Goal: Task Accomplishment & Management: Use online tool/utility

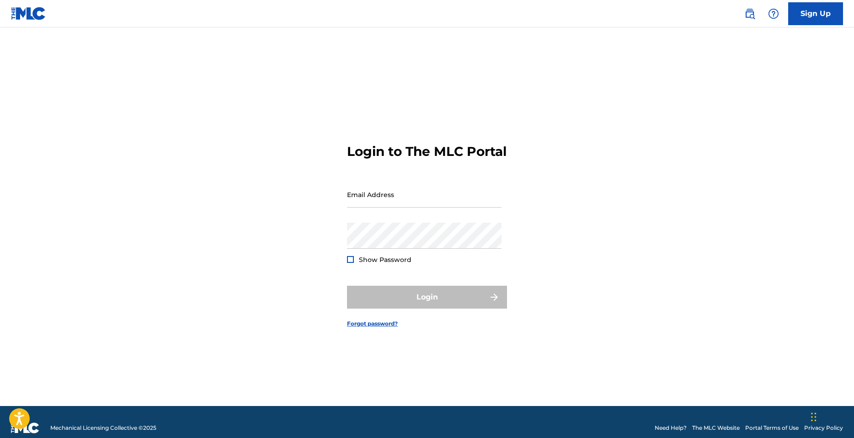
type input "[EMAIL_ADDRESS][DOMAIN_NAME]"
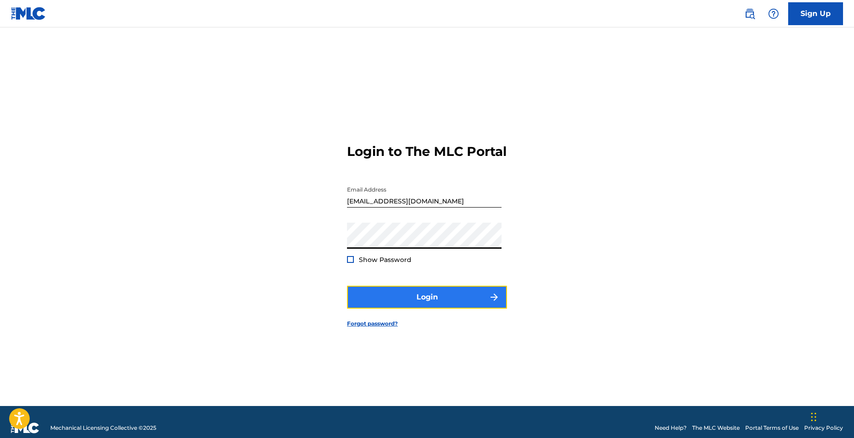
click at [369, 305] on button "Login" at bounding box center [427, 297] width 160 height 23
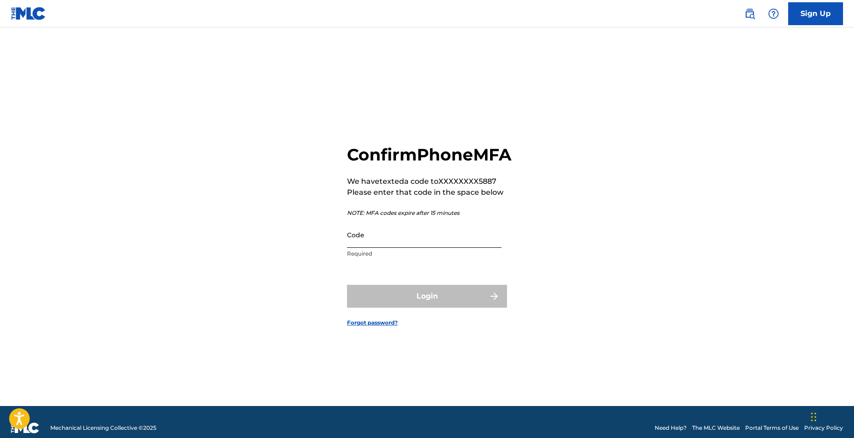
click at [393, 248] on input "Code" at bounding box center [424, 235] width 155 height 26
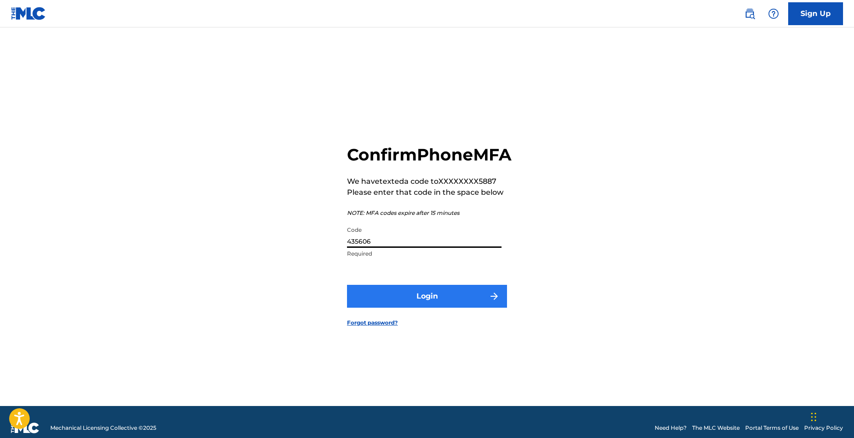
type input "435606"
click at [430, 308] on button "Login" at bounding box center [427, 296] width 160 height 23
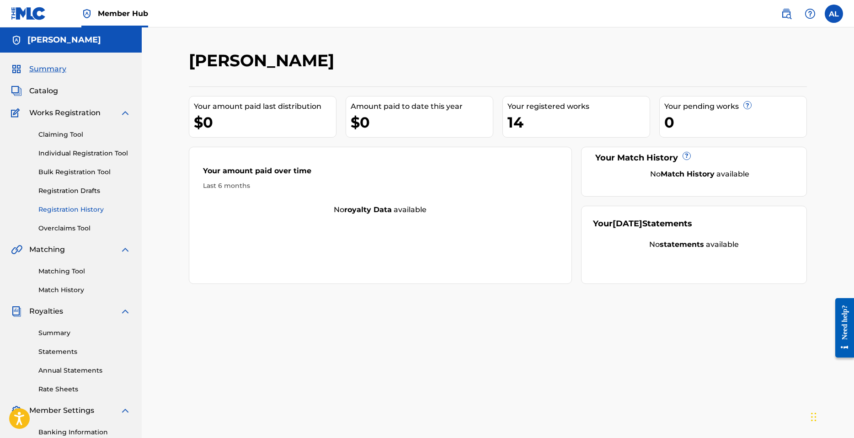
click at [72, 209] on link "Registration History" at bounding box center [84, 210] width 92 height 10
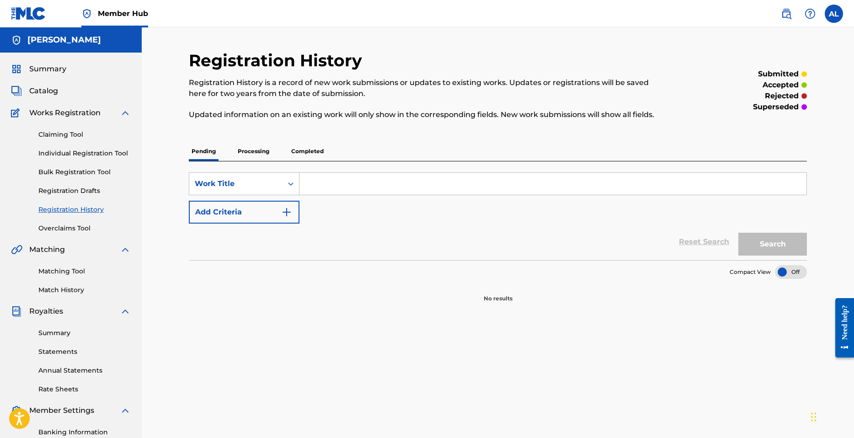
click at [316, 154] on p "Completed" at bounding box center [308, 151] width 38 height 19
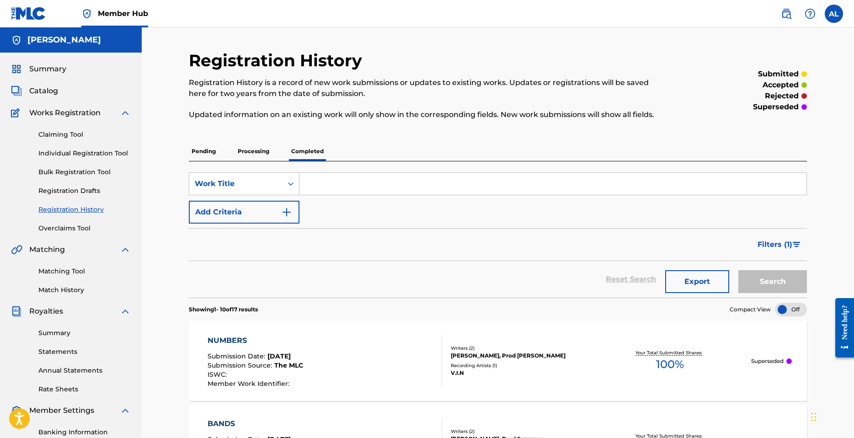
click at [268, 155] on p "Processing" at bounding box center [253, 151] width 37 height 19
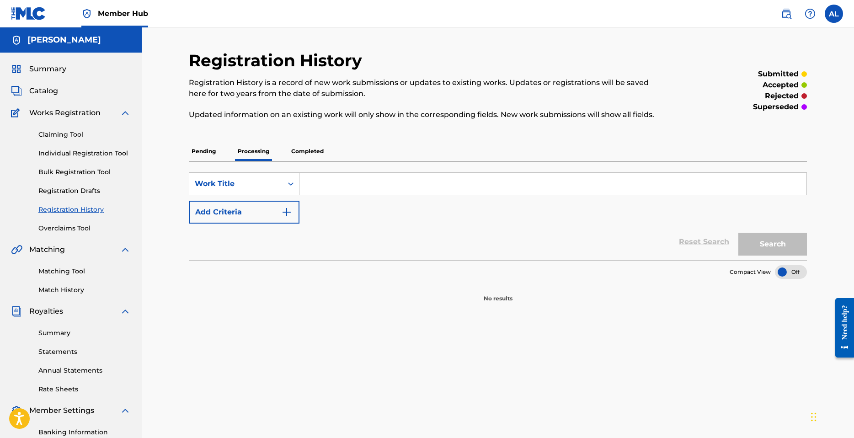
click at [292, 153] on p "Completed" at bounding box center [308, 151] width 38 height 19
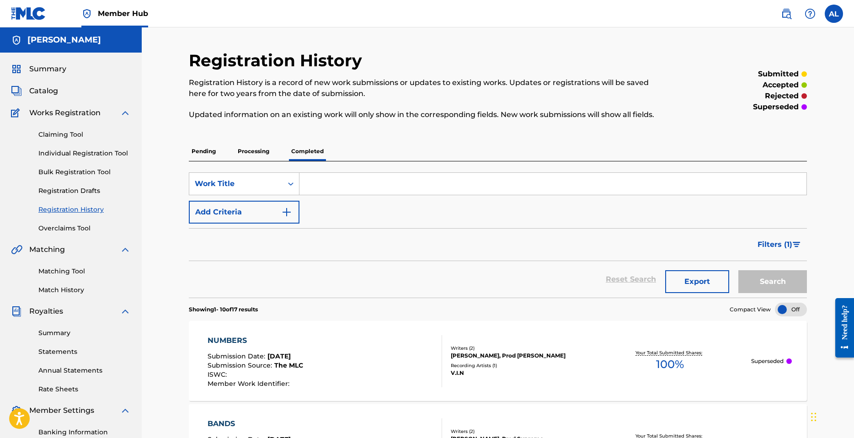
click at [65, 285] on div "Matching Tool Match History" at bounding box center [71, 275] width 120 height 40
click at [67, 293] on link "Match History" at bounding box center [84, 290] width 92 height 10
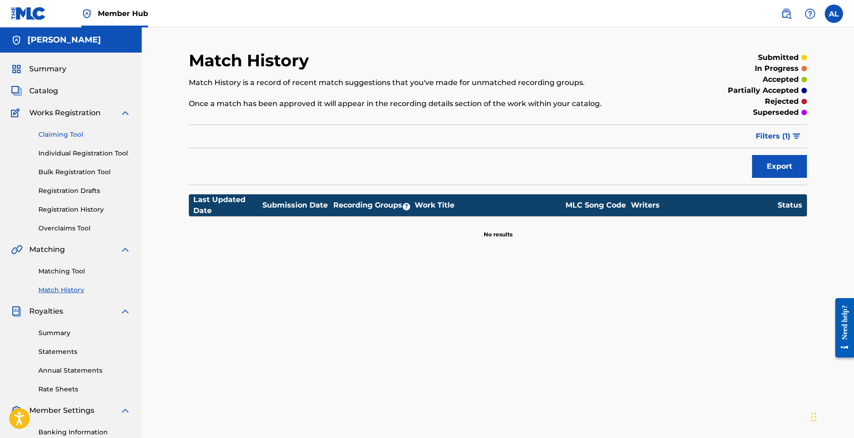
click at [61, 134] on link "Claiming Tool" at bounding box center [84, 135] width 92 height 10
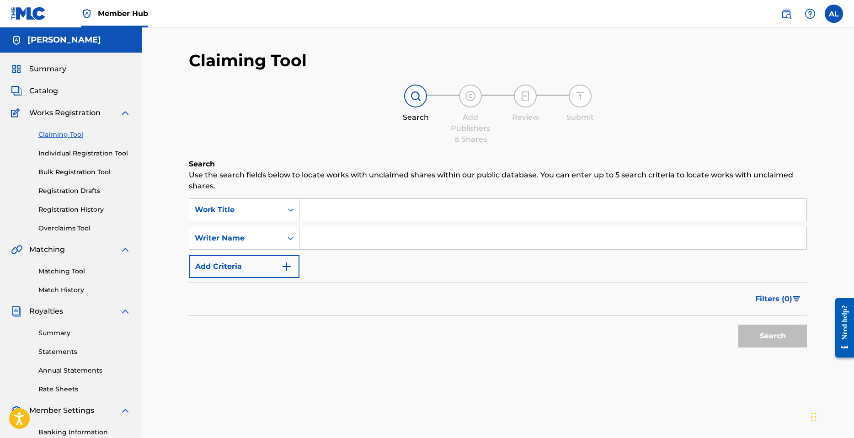
click at [353, 212] on input "Search Form" at bounding box center [552, 210] width 507 height 22
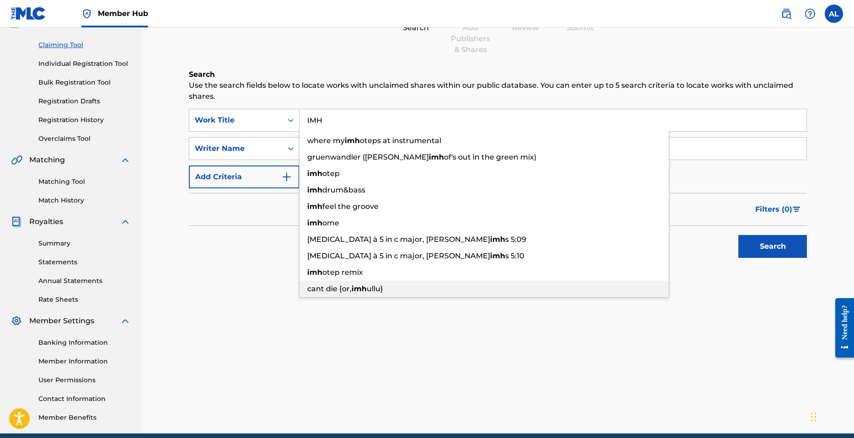
scroll to position [91, 0]
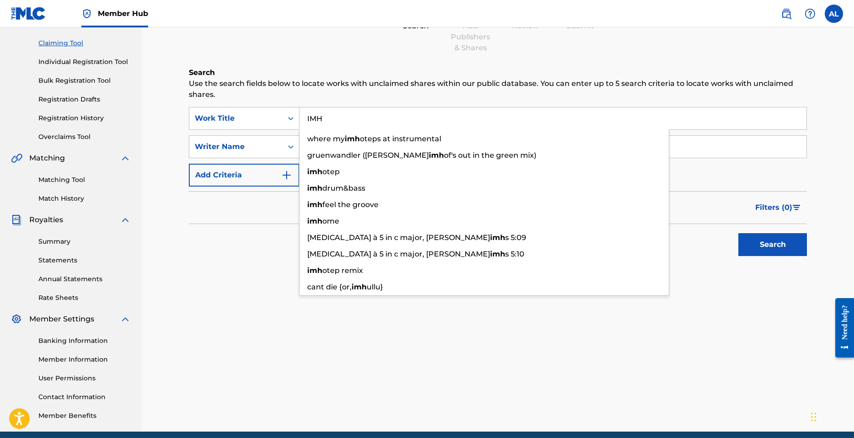
type input "IMH"
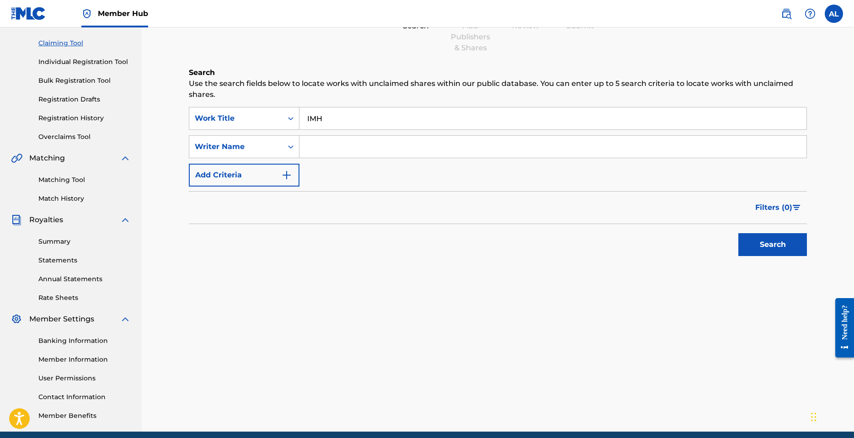
click at [401, 330] on div "Claiming Tool Search Add Publishers & Shares Review Submit Search Use the searc…" at bounding box center [498, 195] width 640 height 473
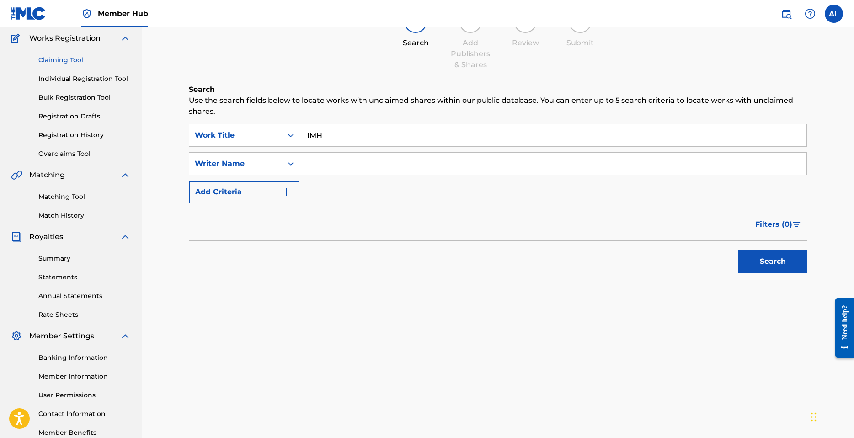
scroll to position [46, 0]
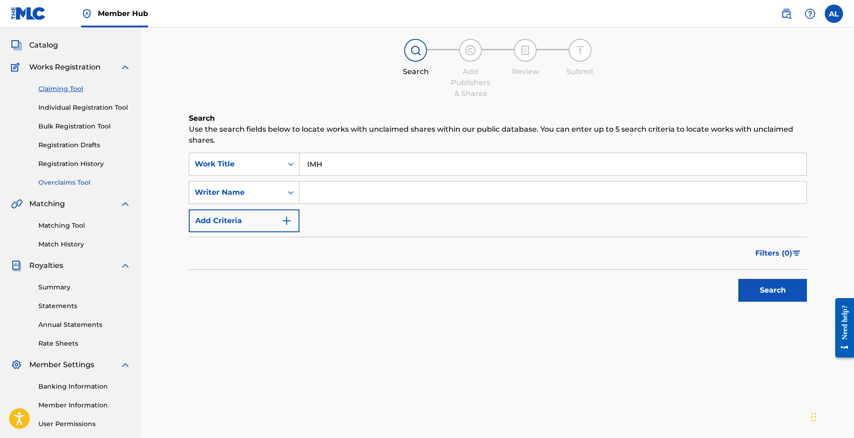
click at [72, 183] on link "Overclaims Tool" at bounding box center [84, 183] width 92 height 10
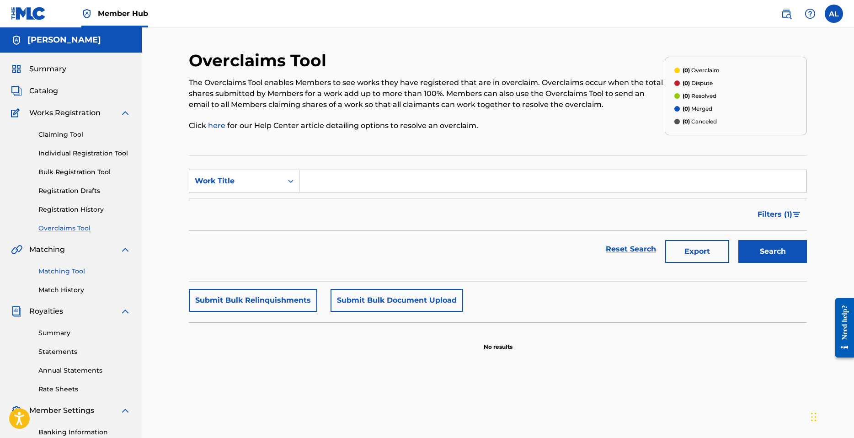
click at [77, 271] on link "Matching Tool" at bounding box center [84, 272] width 92 height 10
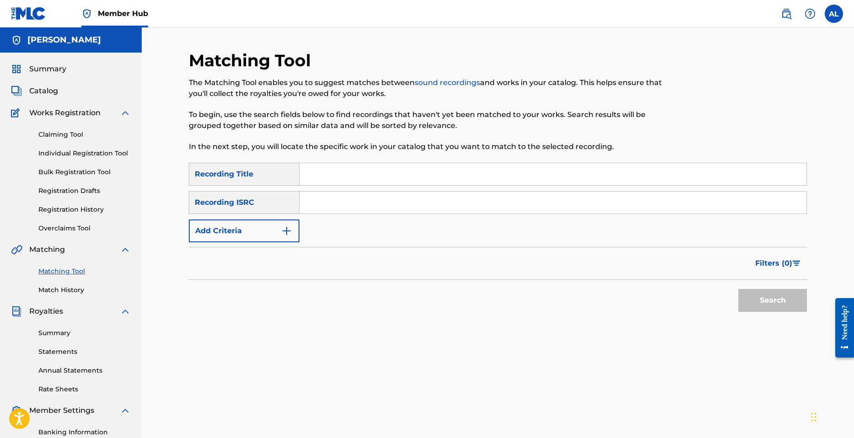
click at [333, 172] on input "Search Form" at bounding box center [552, 174] width 507 height 22
type input "IMH"
click at [335, 206] on input "Search Form" at bounding box center [552, 203] width 507 height 22
click at [349, 173] on input "IMH" at bounding box center [552, 174] width 507 height 22
click at [348, 174] on input "IMH" at bounding box center [552, 174] width 507 height 22
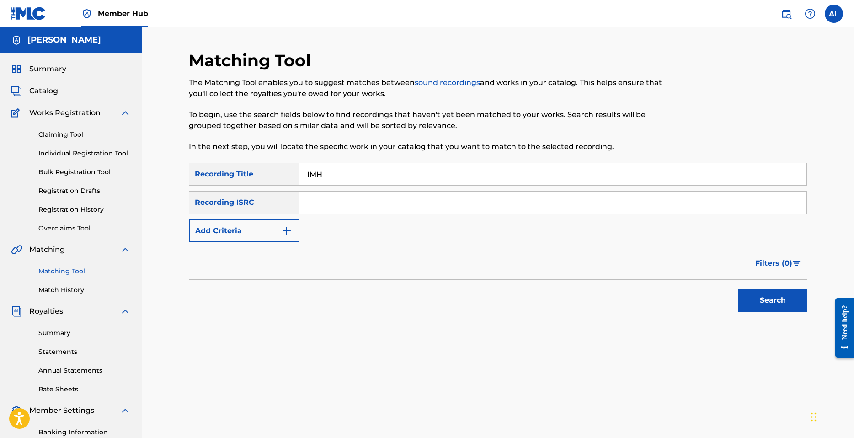
click at [348, 174] on input "IMH" at bounding box center [552, 174] width 507 height 22
click at [328, 198] on input "Search Form" at bounding box center [552, 203] width 507 height 22
paste input "QZHN82370905"
type input "QZHN82370905"
click at [332, 174] on input "Search Form" at bounding box center [552, 174] width 507 height 22
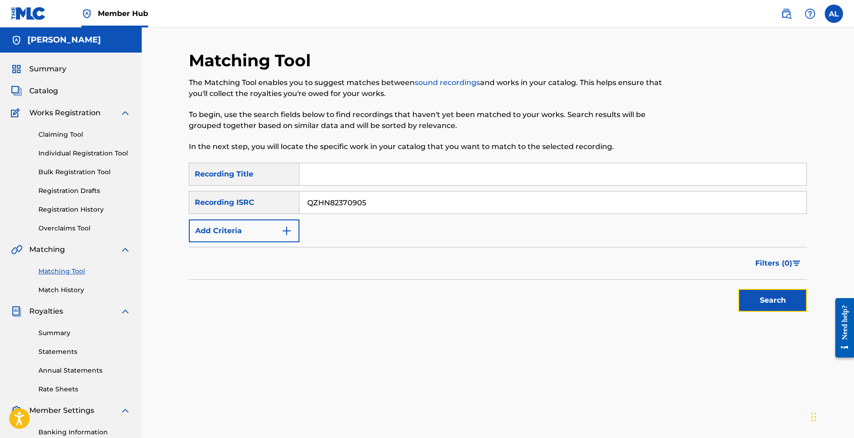
click at [795, 300] on button "Search" at bounding box center [772, 300] width 69 height 23
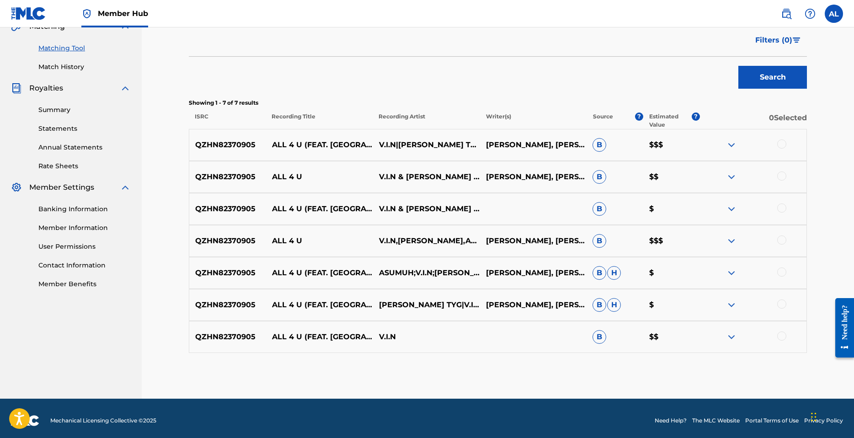
scroll to position [228, 0]
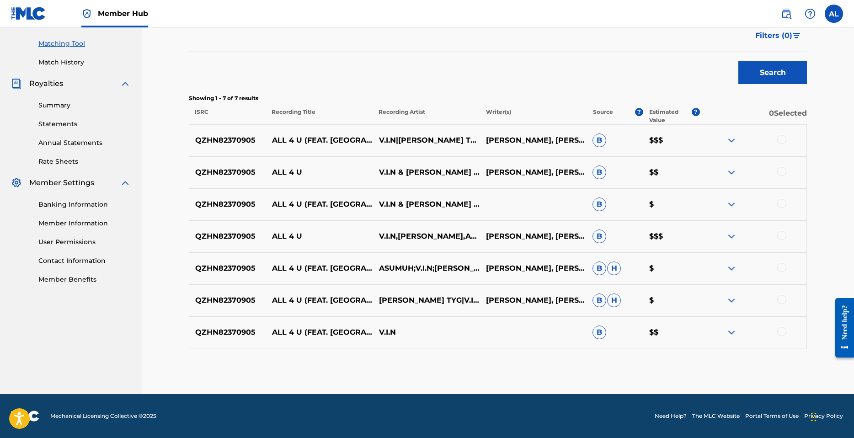
click at [784, 138] on div at bounding box center [781, 139] width 9 height 9
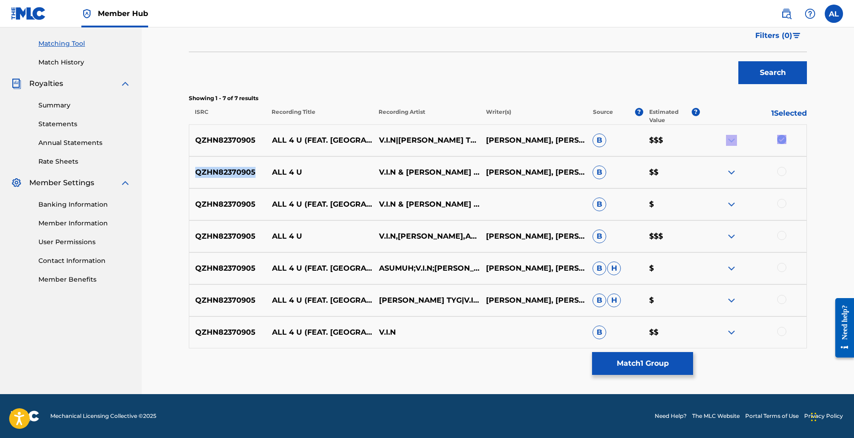
click at [784, 138] on div at bounding box center [753, 140] width 107 height 11
click at [785, 165] on div "QZHN82370905 ALL 4 U V.I.N & [PERSON_NAME] TYG [PERSON_NAME], [PERSON_NAME] [PE…" at bounding box center [498, 172] width 618 height 32
click at [781, 170] on div "QZHN82370905 ALL 4 U V.I.N & [PERSON_NAME] TYG [PERSON_NAME], [PERSON_NAME] [PE…" at bounding box center [498, 172] width 618 height 32
click at [784, 172] on div at bounding box center [781, 171] width 9 height 9
drag, startPoint x: 781, startPoint y: 206, endPoint x: 780, endPoint y: 226, distance: 20.2
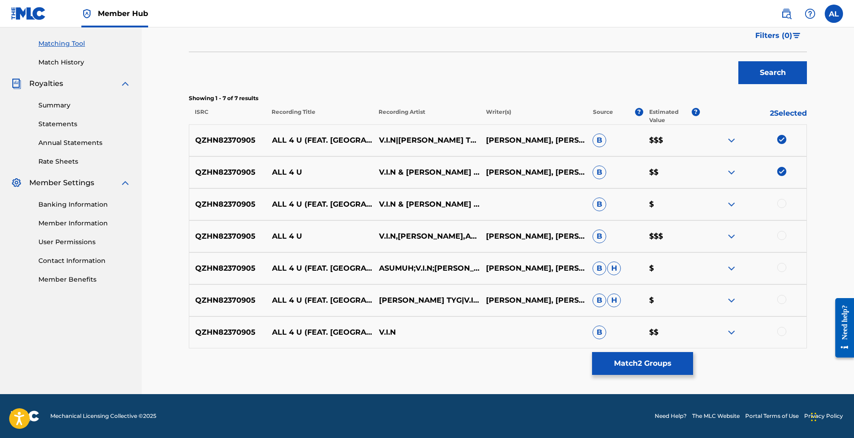
click at [781, 208] on div at bounding box center [753, 204] width 107 height 11
click at [782, 204] on div at bounding box center [781, 203] width 9 height 9
click at [780, 235] on div at bounding box center [781, 235] width 9 height 9
click at [783, 269] on div at bounding box center [781, 267] width 9 height 9
click at [781, 299] on div at bounding box center [781, 299] width 9 height 9
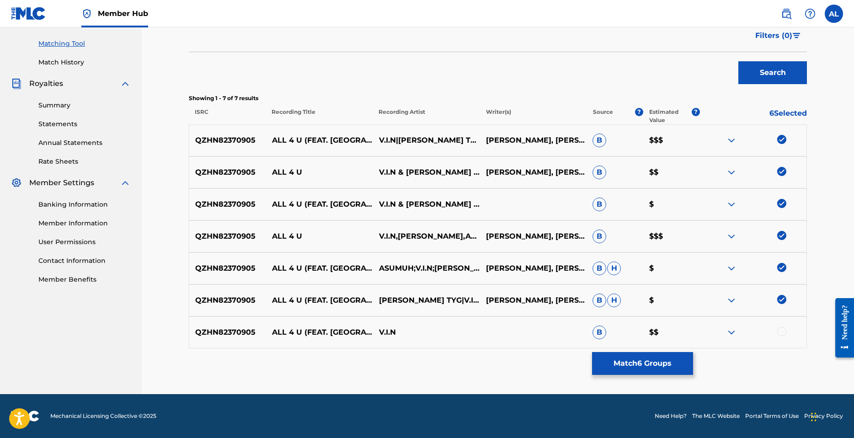
click at [780, 331] on div at bounding box center [781, 331] width 9 height 9
click at [643, 364] on button "Match 7 Groups" at bounding box center [642, 363] width 101 height 23
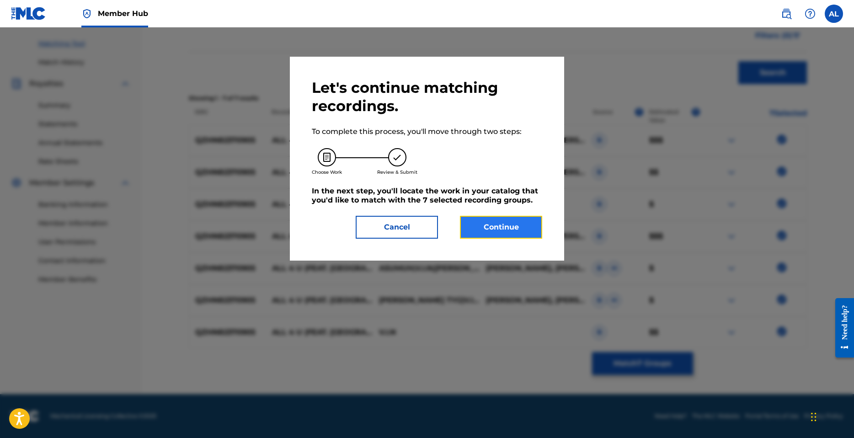
click at [515, 236] on button "Continue" at bounding box center [501, 227] width 82 height 23
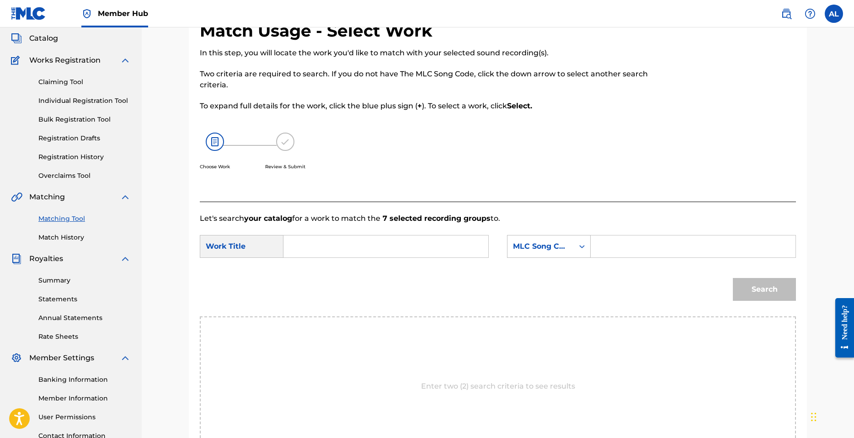
scroll to position [34, 0]
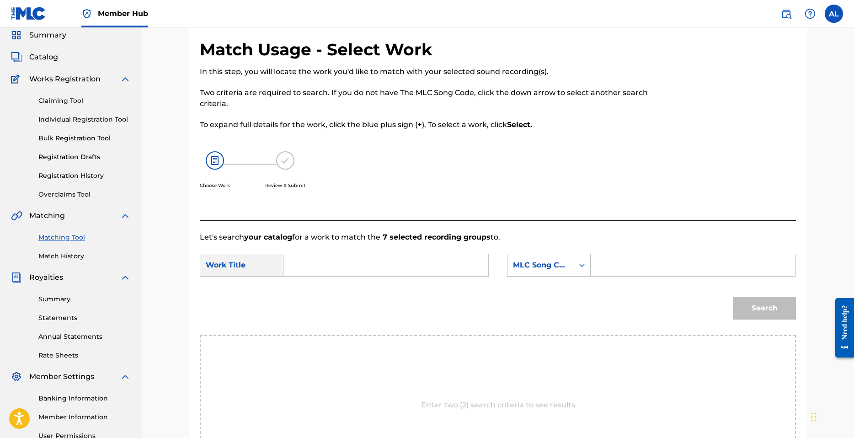
click at [346, 267] on input "Search Form" at bounding box center [385, 265] width 189 height 22
click at [317, 284] on span "4 u" at bounding box center [314, 285] width 12 height 9
type input "all 4 u"
click at [615, 264] on input "Search Form" at bounding box center [693, 265] width 189 height 22
click at [557, 266] on div "MLC Song Code" at bounding box center [540, 265] width 55 height 11
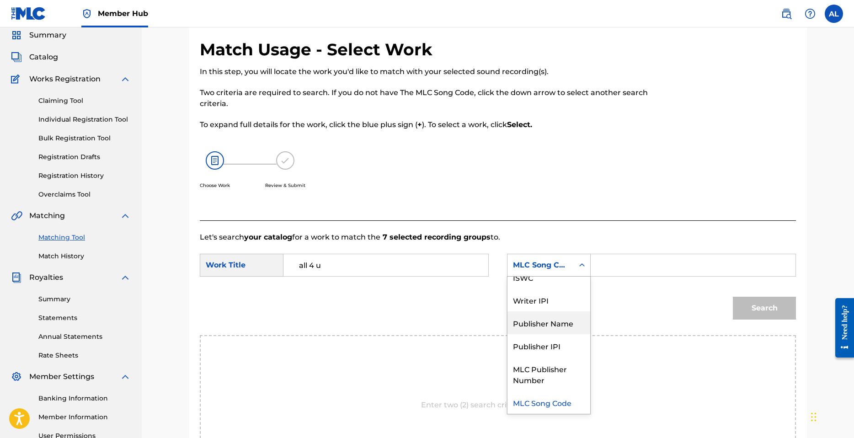
scroll to position [0, 0]
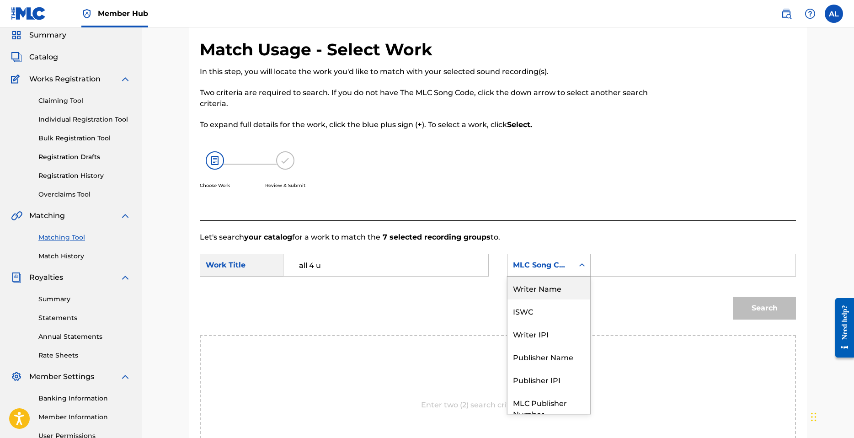
click at [549, 291] on div "Writer Name" at bounding box center [549, 288] width 83 height 23
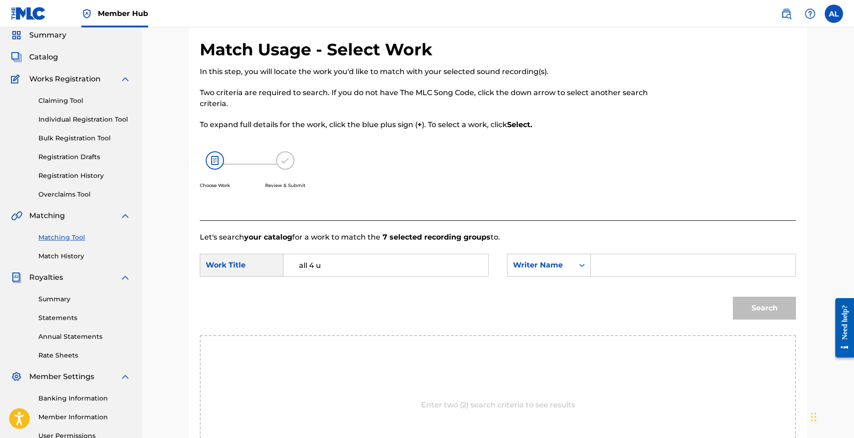
click at [639, 266] on input "Search Form" at bounding box center [693, 265] width 189 height 22
type input "[PERSON_NAME]"
click at [772, 313] on button "Search" at bounding box center [764, 308] width 63 height 23
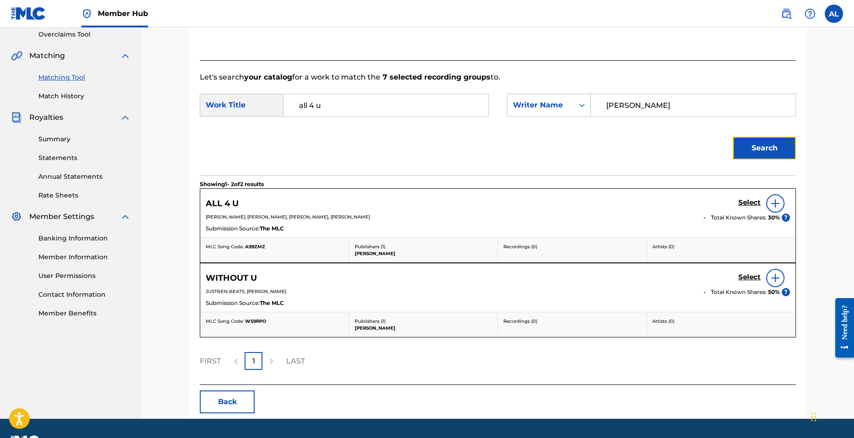
scroll to position [217, 0]
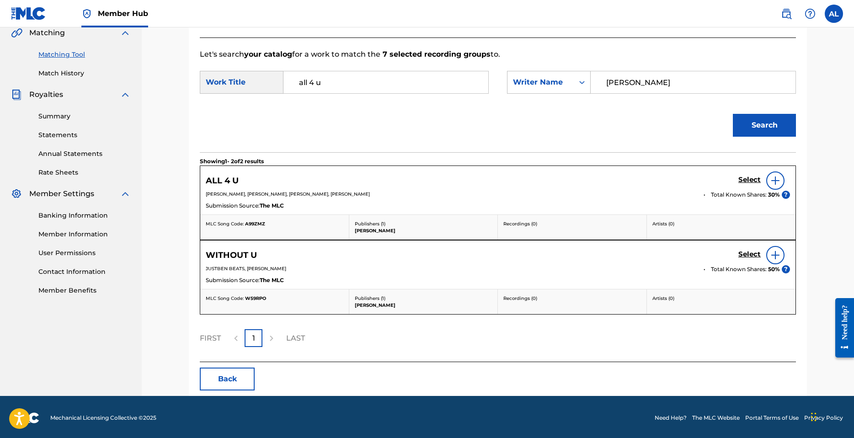
click at [779, 178] on img at bounding box center [775, 180] width 11 height 11
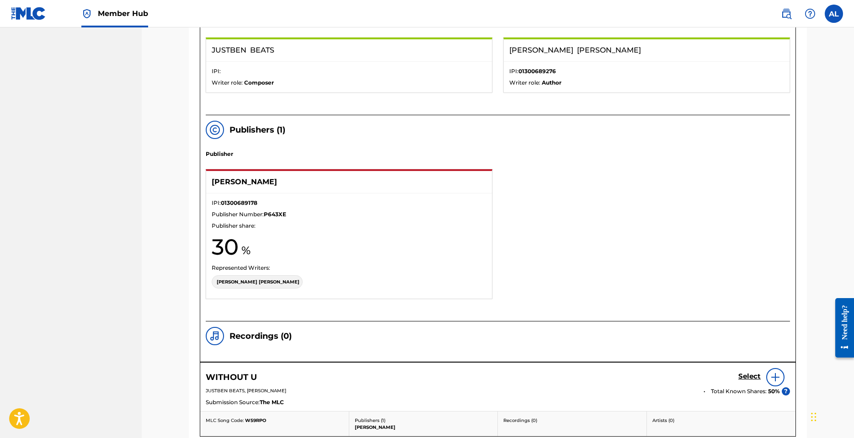
scroll to position [556, 0]
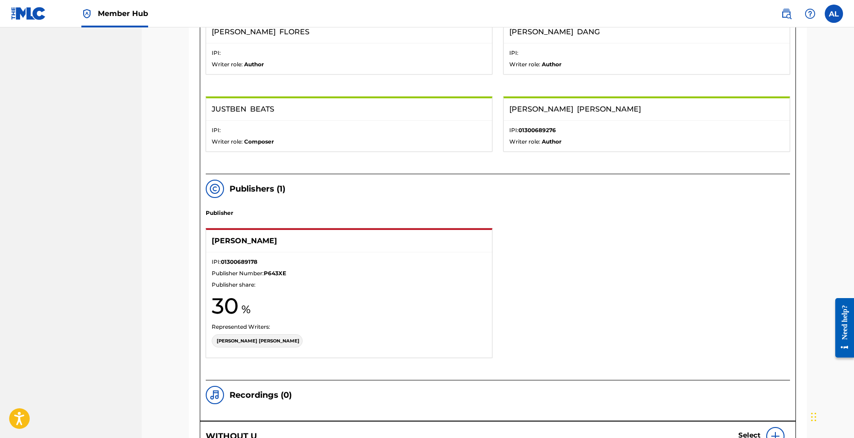
click at [214, 192] on img at bounding box center [214, 188] width 11 height 11
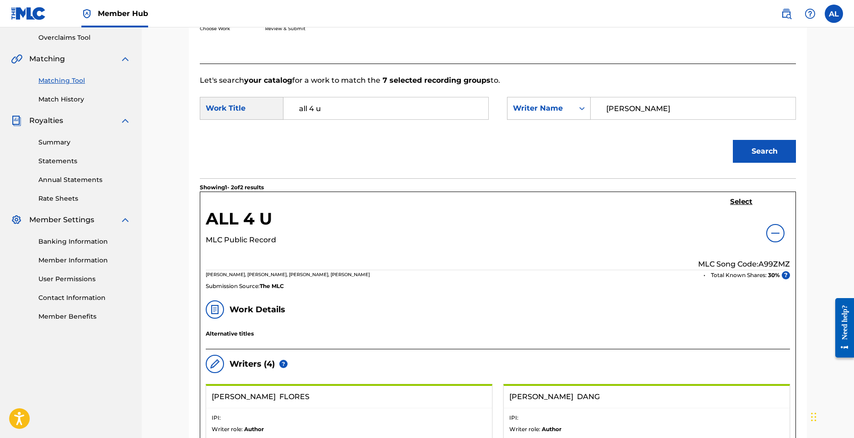
scroll to position [190, 0]
click at [776, 233] on img at bounding box center [775, 234] width 11 height 11
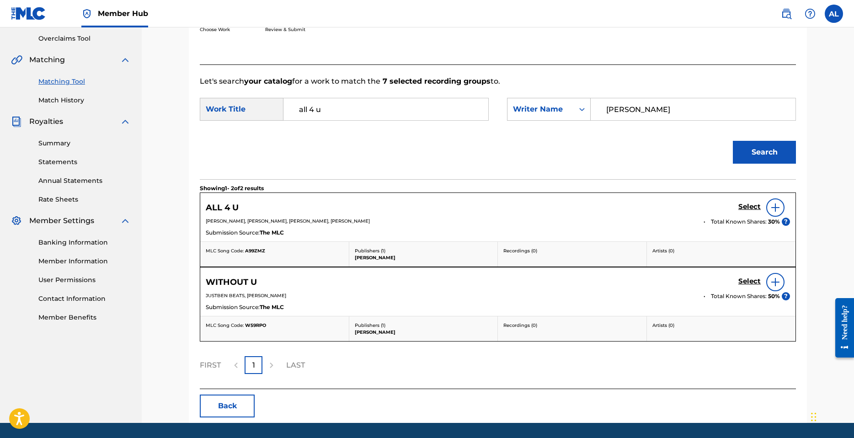
click at [773, 208] on img at bounding box center [775, 207] width 11 height 11
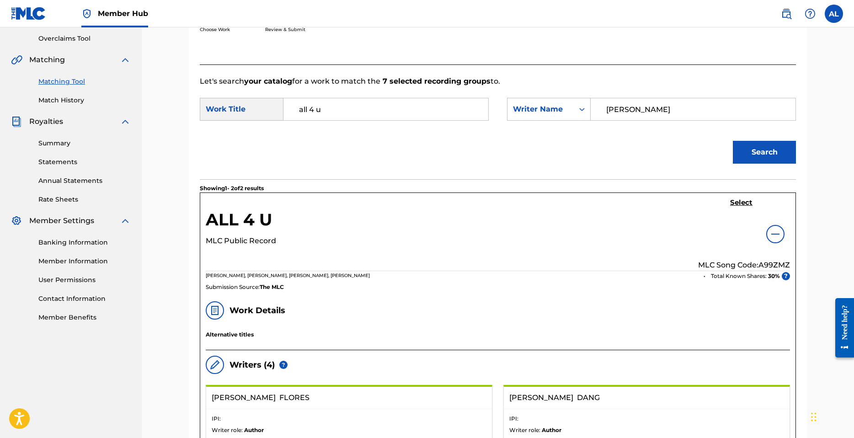
click at [780, 234] on img at bounding box center [775, 234] width 11 height 11
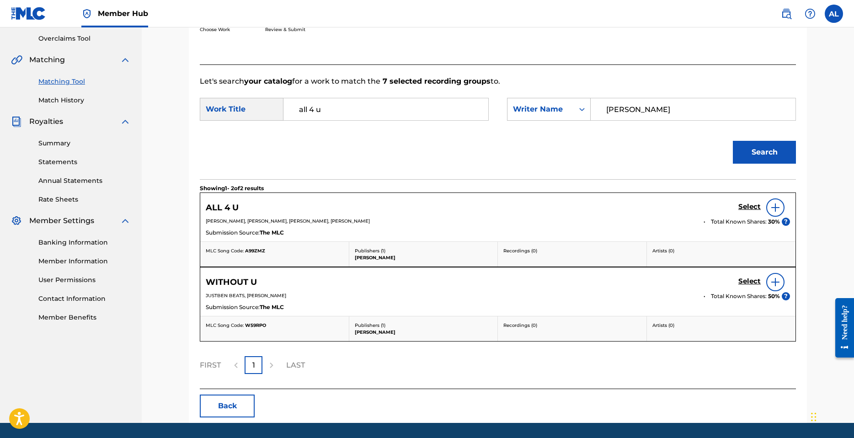
click at [773, 208] on img at bounding box center [775, 207] width 11 height 11
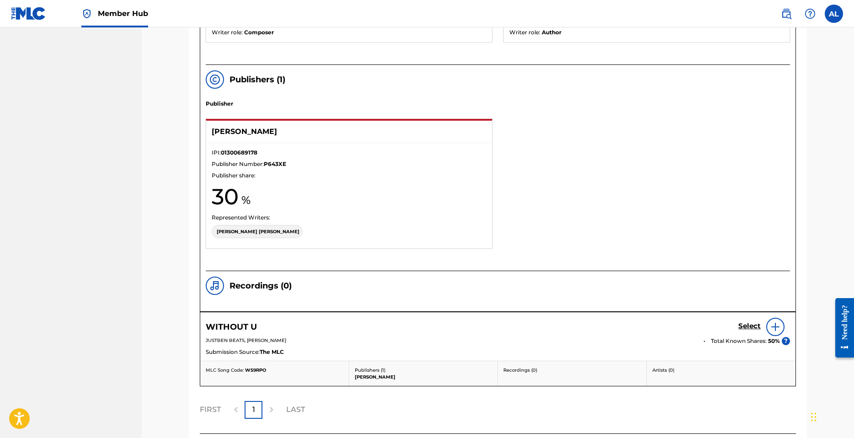
scroll to position [693, 0]
